Goal: Information Seeking & Learning: Learn about a topic

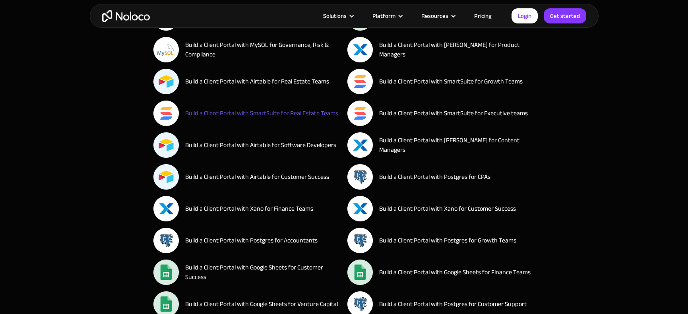
scroll to position [1598, 0]
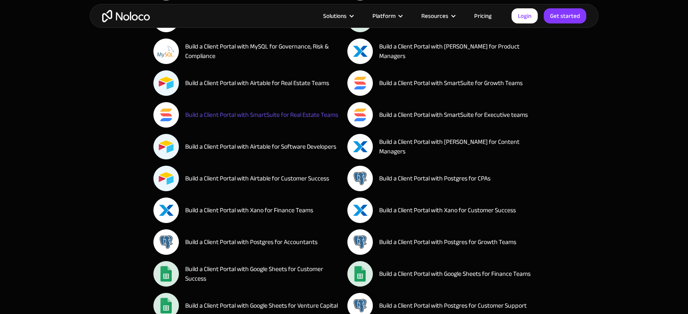
click at [273, 116] on div "Build a Client Portal with SmartSuite for Real Estate Teams" at bounding box center [261, 115] width 153 height 10
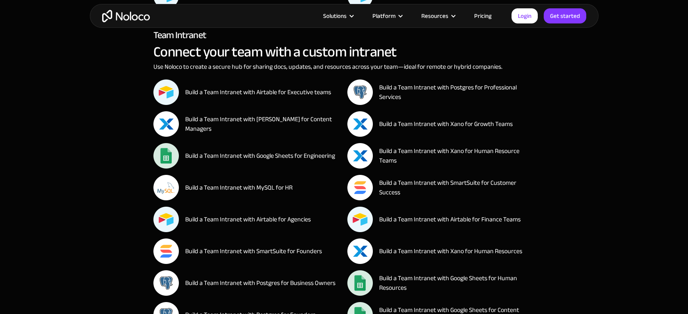
scroll to position [12163, 0]
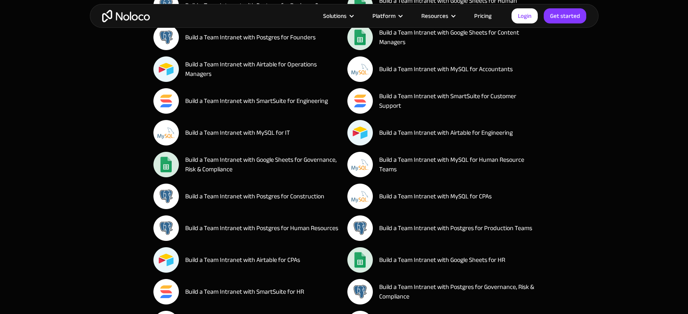
click at [130, 15] on img "home" at bounding box center [126, 16] width 48 height 12
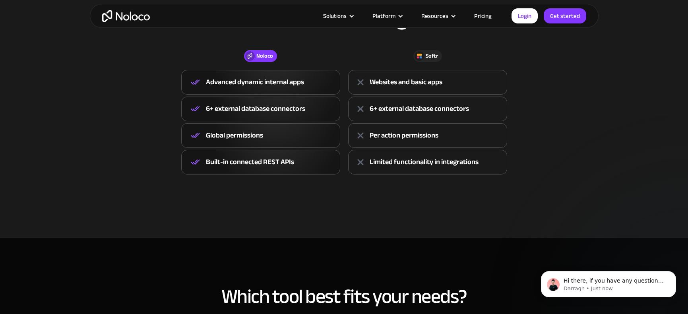
scroll to position [241, 0]
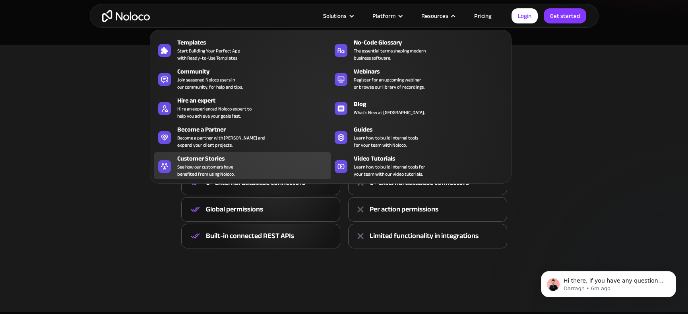
click at [208, 160] on div "Customer Stories" at bounding box center [255, 159] width 157 height 10
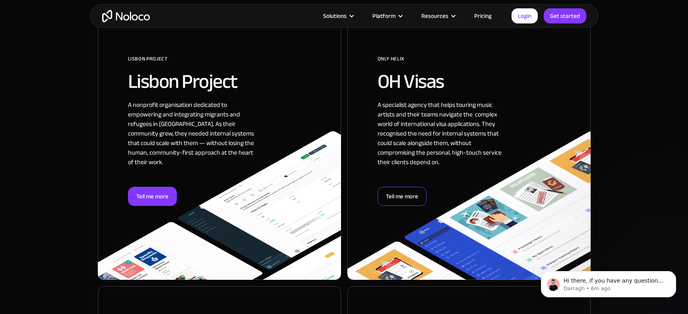
click at [410, 192] on div "Tell me more" at bounding box center [402, 196] width 49 height 19
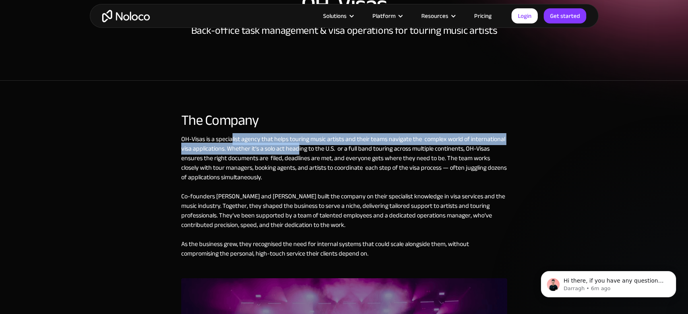
drag, startPoint x: 231, startPoint y: 139, endPoint x: 300, endPoint y: 147, distance: 68.8
click at [300, 147] on div "OH-Visas is a specialist agency that helps touring music artists and their team…" at bounding box center [344, 206] width 326 height 144
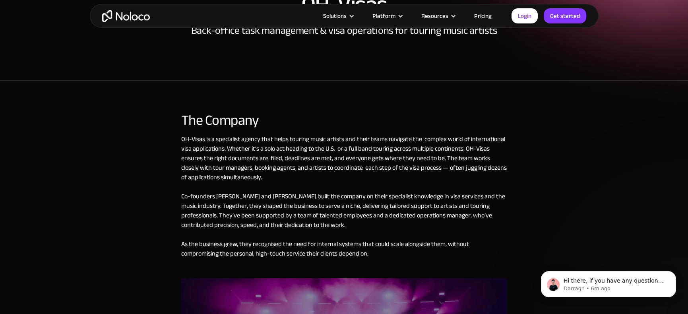
click at [343, 171] on div "OH-Visas is a specialist agency that helps touring music artists and their team…" at bounding box center [344, 206] width 326 height 144
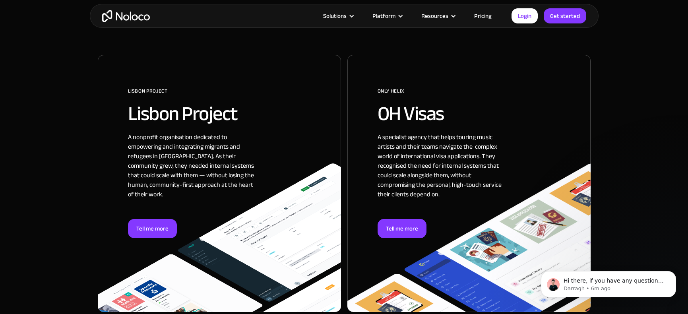
scroll to position [450, 0]
